Goal: Transaction & Acquisition: Book appointment/travel/reservation

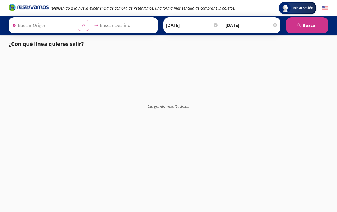
type input "Central Zapopan, [GEOGRAPHIC_DATA]"
type input "[GEOGRAPHIC_DATA], [GEOGRAPHIC_DATA]"
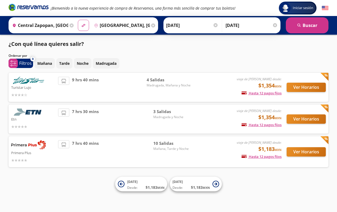
click at [115, 122] on div "7 hrs 30 mins" at bounding box center [105, 118] width 95 height 21
click at [165, 111] on span "3 Salidas" at bounding box center [171, 111] width 37 height 6
click at [308, 118] on button "Ver Horarios" at bounding box center [305, 118] width 39 height 9
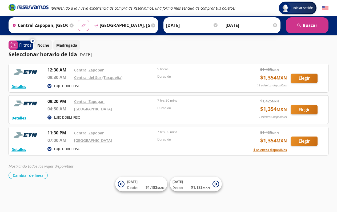
click at [293, 139] on button "Elegir" at bounding box center [304, 140] width 27 height 9
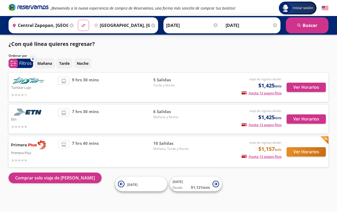
click at [296, 152] on button "Ver Horarios" at bounding box center [305, 151] width 39 height 9
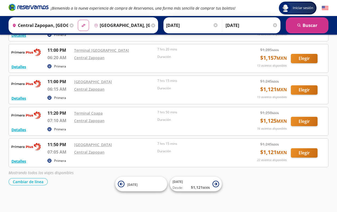
scroll to position [241, 0]
